Goal: Information Seeking & Learning: Learn about a topic

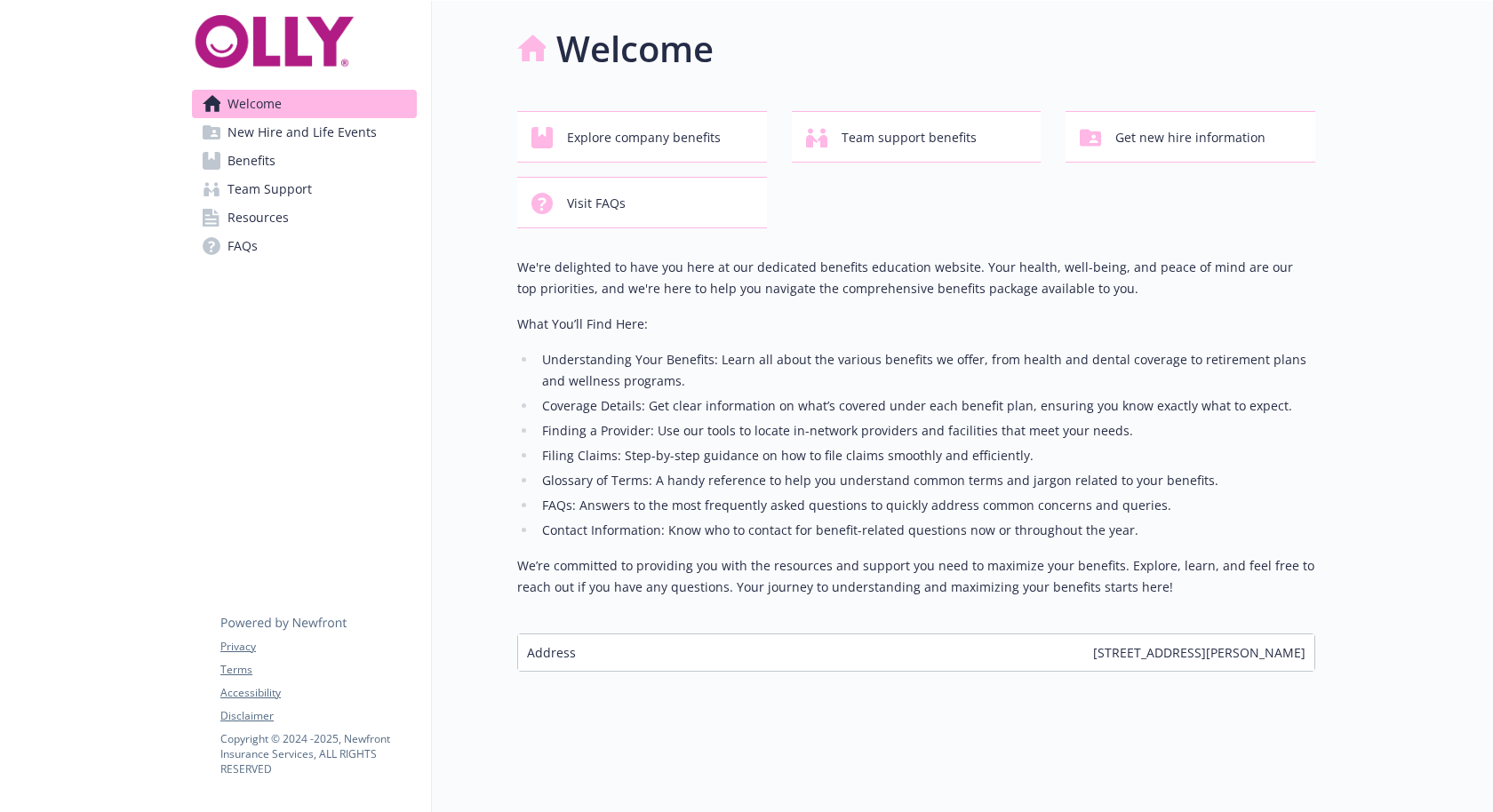
click at [323, 147] on link "Benefits" at bounding box center [304, 160] width 225 height 28
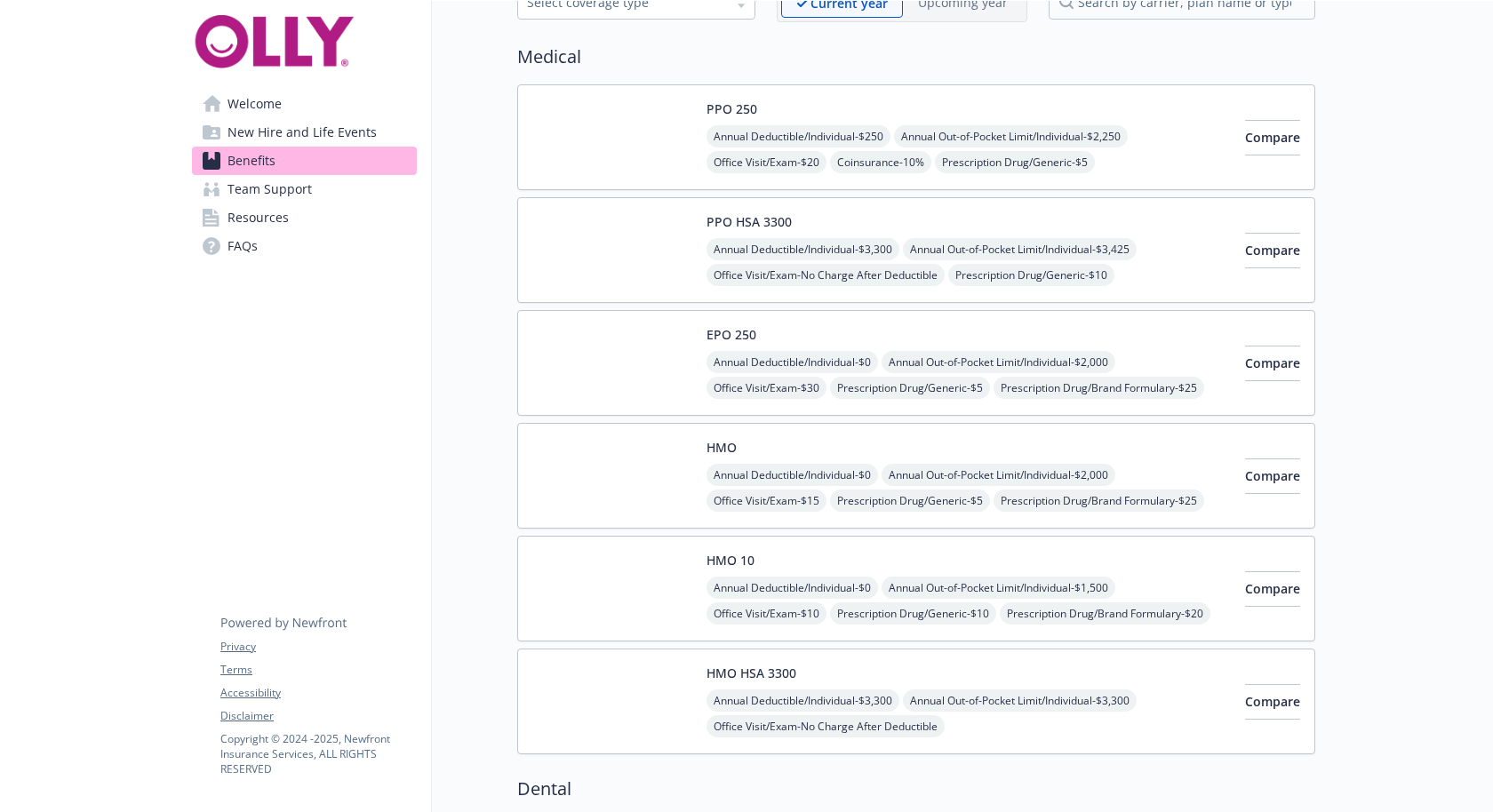
scroll to position [112, 0]
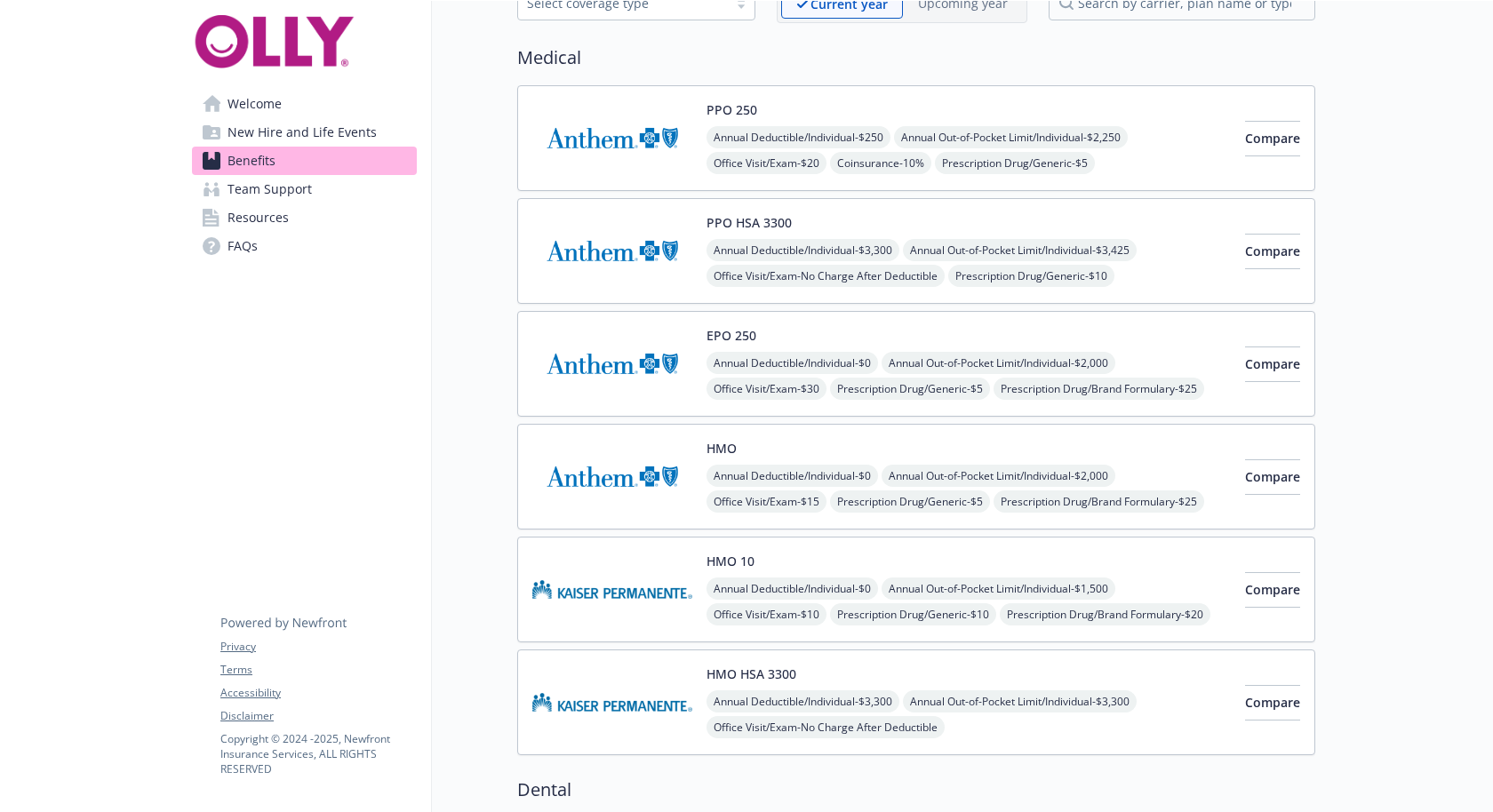
scroll to position [1, 0]
